Goal: Communication & Community: Answer question/provide support

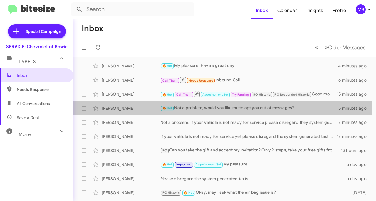
click at [187, 111] on div "🔥 Hot Not a problem, would you like me to opt you out of messages?" at bounding box center [248, 108] width 176 height 7
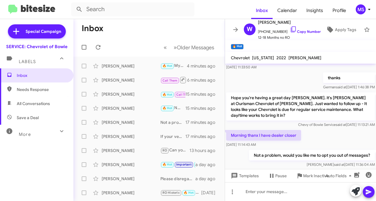
scroll to position [70, 0]
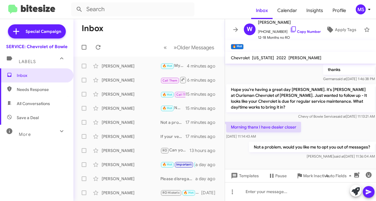
click at [129, 96] on div "[PERSON_NAME]" at bounding box center [131, 94] width 59 height 6
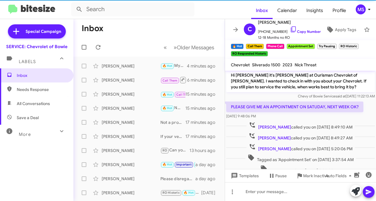
scroll to position [198, 0]
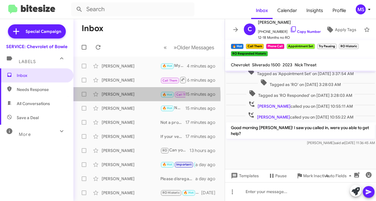
click at [130, 97] on div "[PERSON_NAME]" at bounding box center [131, 94] width 59 height 6
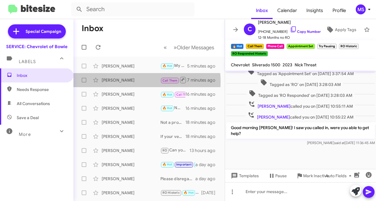
click at [126, 82] on div "[PERSON_NAME]" at bounding box center [131, 80] width 59 height 6
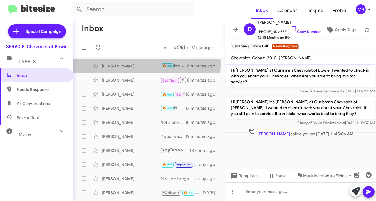
click at [132, 64] on div "[PERSON_NAME]" at bounding box center [131, 66] width 59 height 6
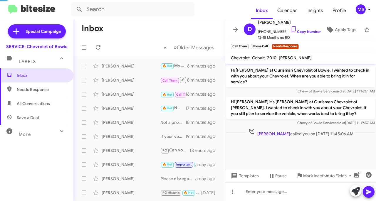
scroll to position [228, 0]
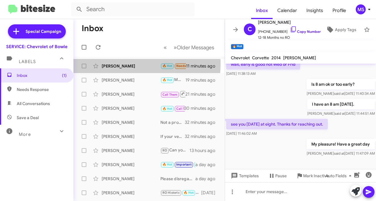
click at [123, 64] on div "[PERSON_NAME]" at bounding box center [131, 66] width 59 height 6
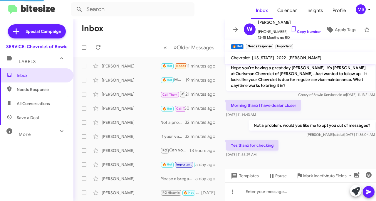
scroll to position [91, 0]
click at [122, 90] on div "[PERSON_NAME] Call Them Needs Response Inbound Call 21 minutes ago" at bounding box center [149, 94] width 142 height 12
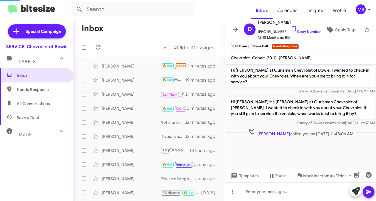
click at [120, 110] on div "[PERSON_NAME]" at bounding box center [131, 109] width 59 height 6
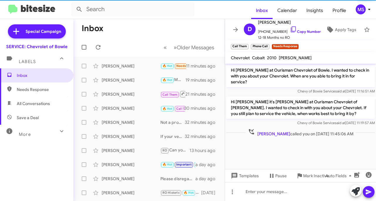
scroll to position [191, 0]
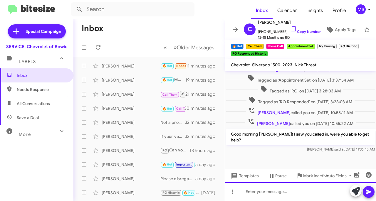
click at [257, 193] on div at bounding box center [300, 192] width 151 height 19
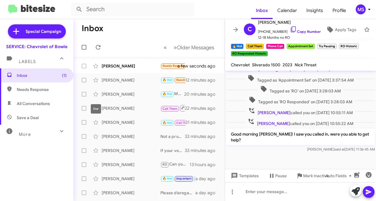
click at [119, 104] on div "[PERSON_NAME] Call Them Needs Response Inbound Call 22 minutes ago" at bounding box center [149, 109] width 142 height 12
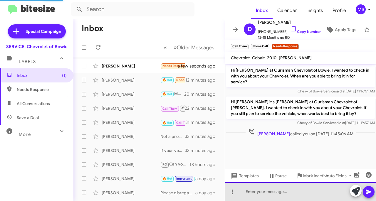
click at [275, 193] on div at bounding box center [300, 192] width 151 height 19
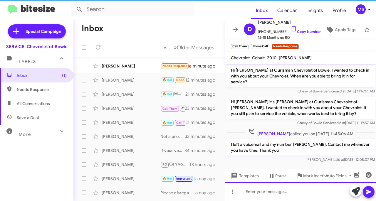
scroll to position [0, 0]
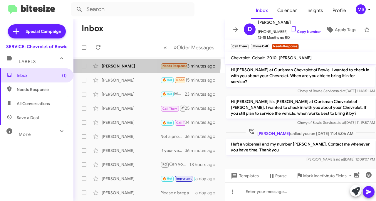
click at [114, 63] on div "[PERSON_NAME]" at bounding box center [131, 66] width 59 height 6
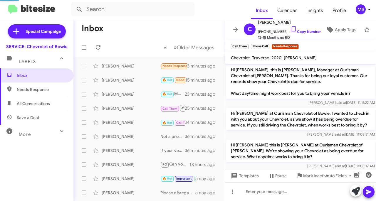
scroll to position [371, 0]
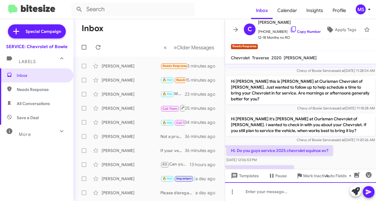
click at [270, 191] on div at bounding box center [300, 192] width 151 height 19
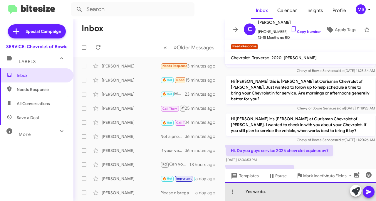
click at [275, 192] on div "Yes we do." at bounding box center [300, 192] width 151 height 19
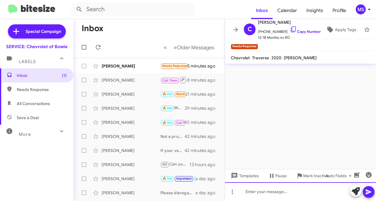
scroll to position [0, 0]
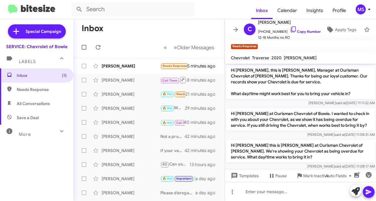
click at [117, 69] on div "[PERSON_NAME]" at bounding box center [131, 66] width 59 height 6
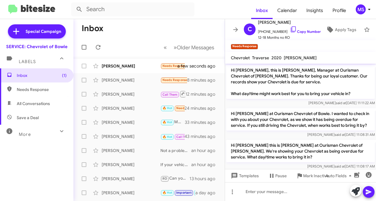
click at [130, 66] on div "[PERSON_NAME]" at bounding box center [131, 66] width 59 height 6
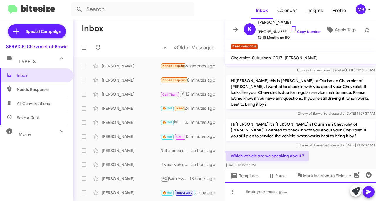
click at [263, 190] on div at bounding box center [300, 192] width 151 height 19
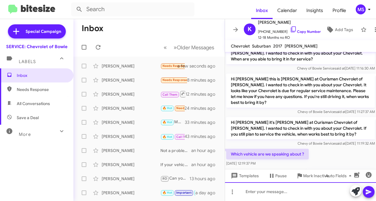
scroll to position [187, 0]
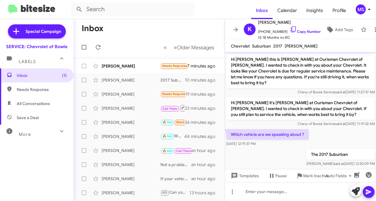
click at [133, 65] on div "[PERSON_NAME]" at bounding box center [131, 66] width 59 height 6
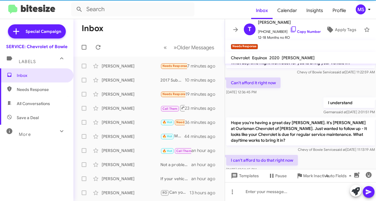
scroll to position [43, 0]
